Goal: Task Accomplishment & Management: Use online tool/utility

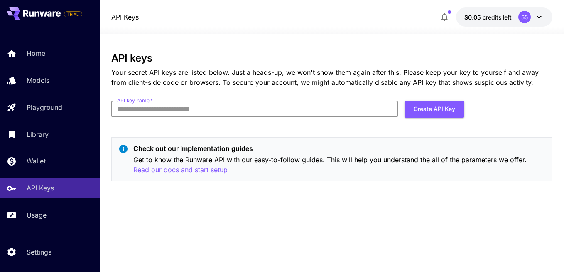
click at [215, 112] on input "API key name   *" at bounding box center [254, 108] width 286 height 17
type input "*******"
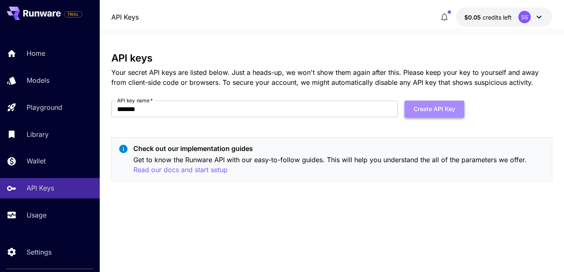
click at [447, 108] on button "Create API Key" at bounding box center [434, 108] width 60 height 17
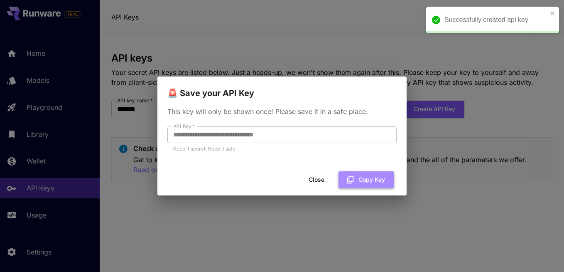
click at [357, 176] on button "Copy Key" at bounding box center [366, 179] width 56 height 17
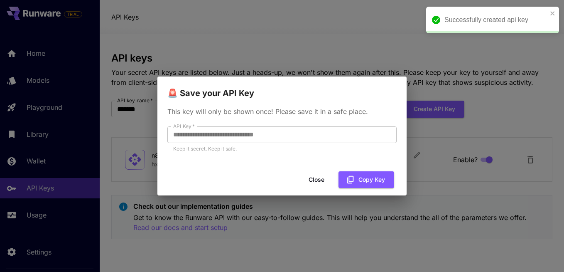
click at [313, 175] on button "Close" at bounding box center [316, 179] width 37 height 17
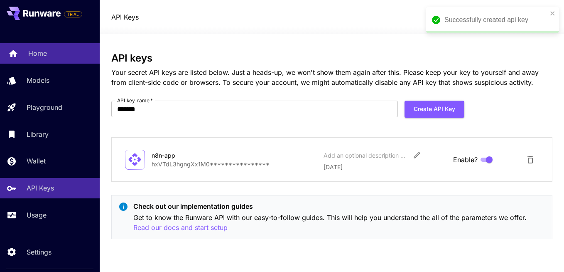
click at [50, 58] on div "Home" at bounding box center [60, 53] width 65 height 10
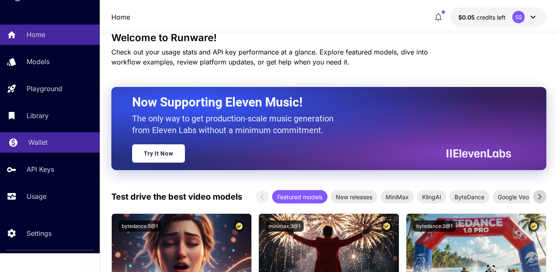
scroll to position [20, 0]
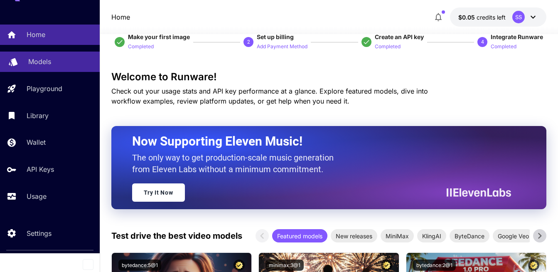
click at [56, 60] on div "Models" at bounding box center [60, 61] width 65 height 10
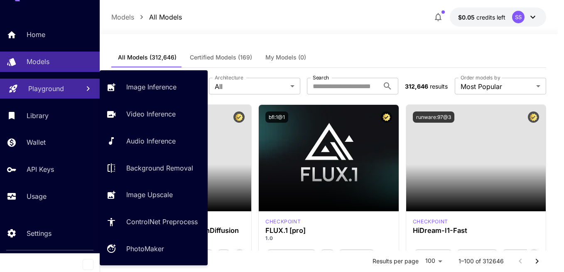
click at [56, 90] on p "Playground" at bounding box center [46, 88] width 36 height 10
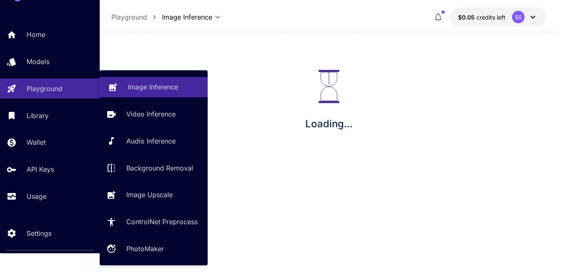
click at [147, 83] on p "Image Inference" at bounding box center [153, 87] width 50 height 10
